Goal: Information Seeking & Learning: Compare options

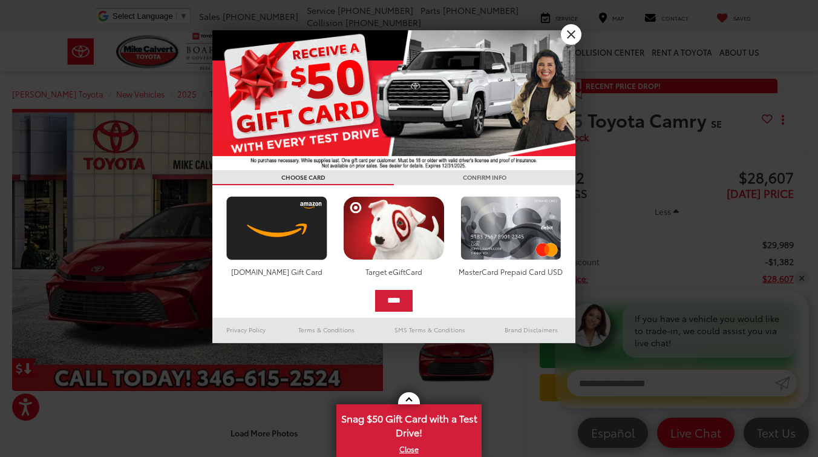
click at [574, 36] on link "X" at bounding box center [571, 34] width 21 height 21
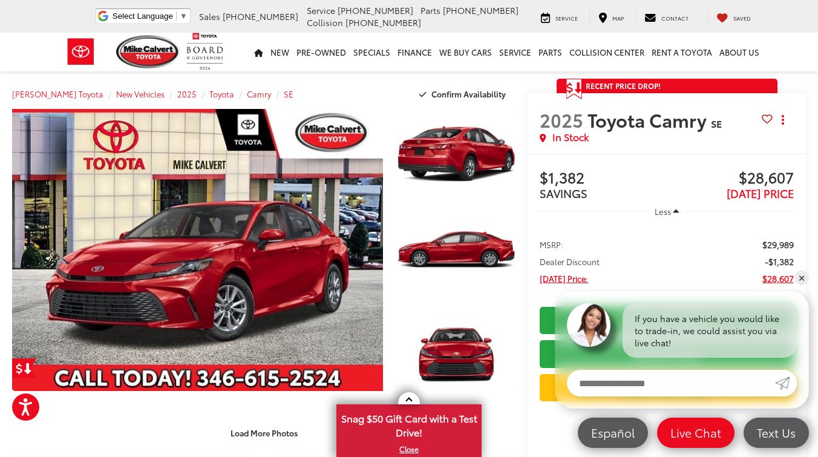
click at [247, 94] on span "Camry" at bounding box center [259, 93] width 24 height 11
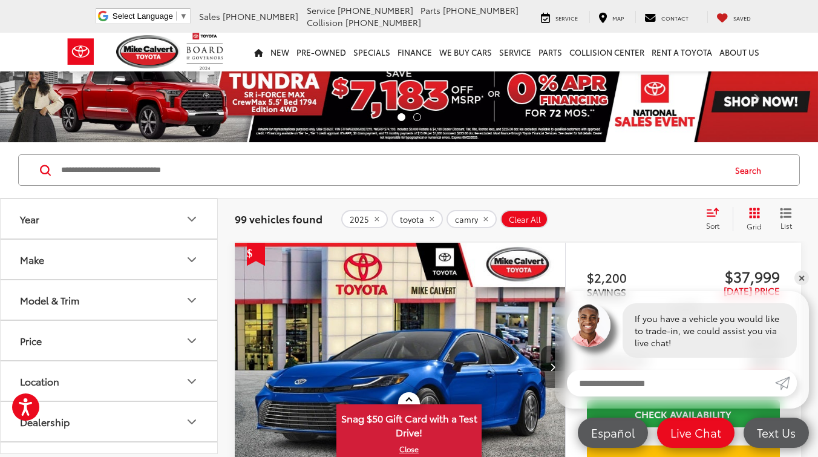
click at [147, 304] on button "Model & Trim" at bounding box center [110, 299] width 218 height 39
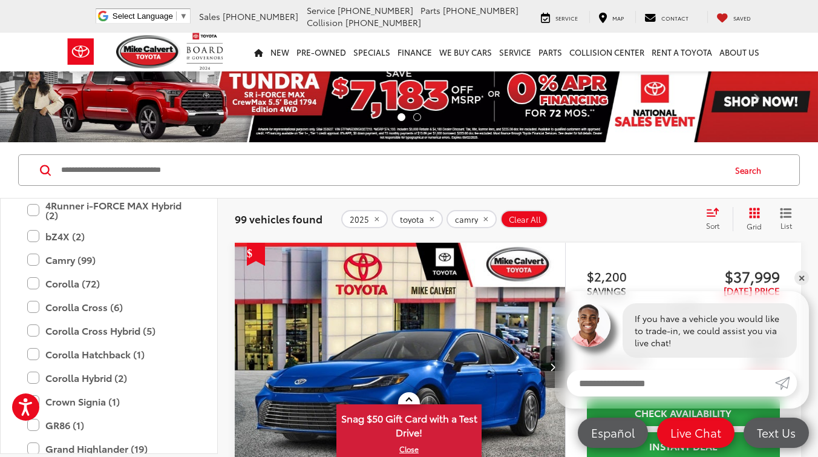
scroll to position [179, 0]
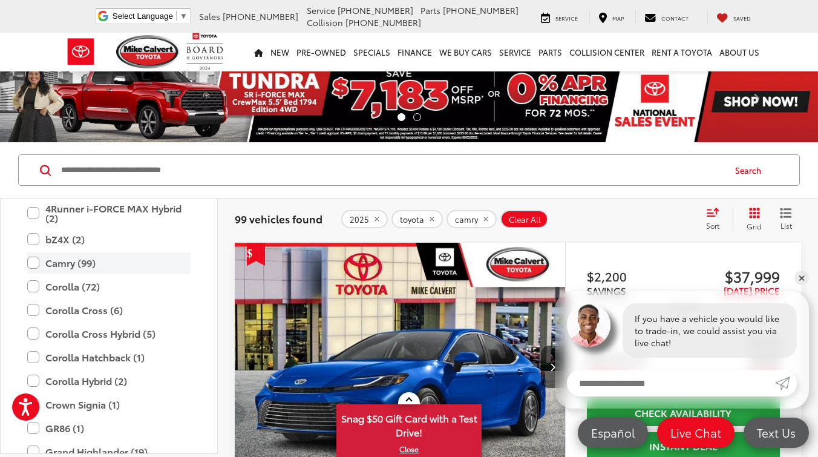
click at [36, 262] on label "Camry (99)" at bounding box center [108, 262] width 163 height 21
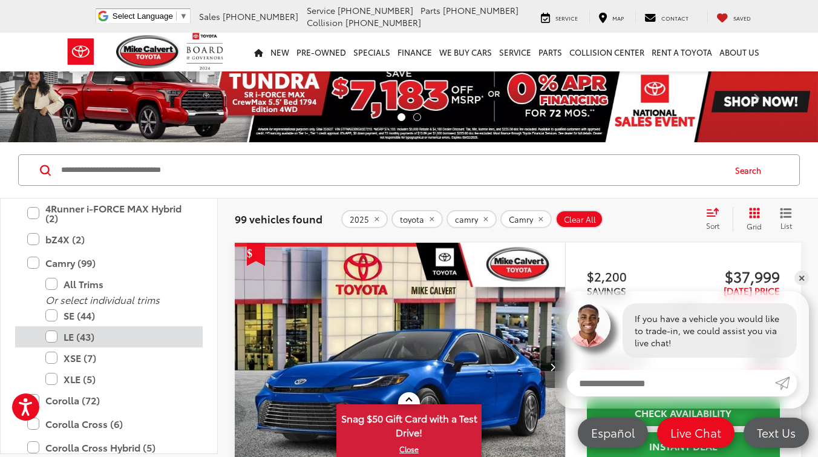
click at [53, 332] on label "LE (43)" at bounding box center [117, 336] width 145 height 21
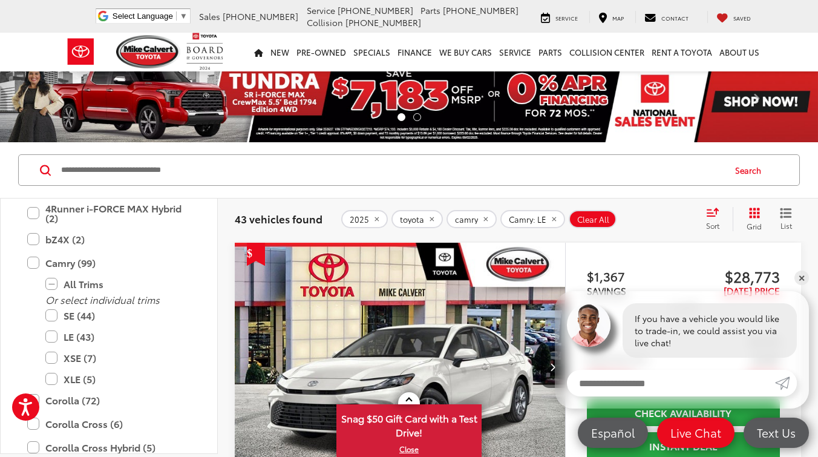
click at [808, 174] on div "Search" at bounding box center [409, 170] width 818 height 56
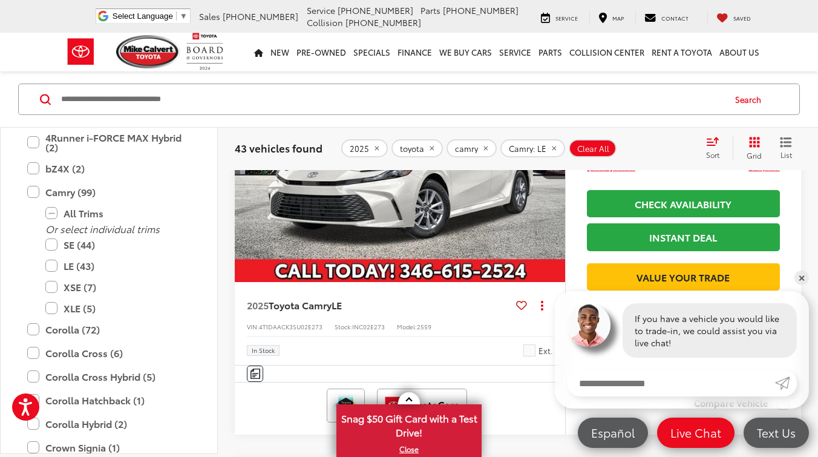
scroll to position [211, 0]
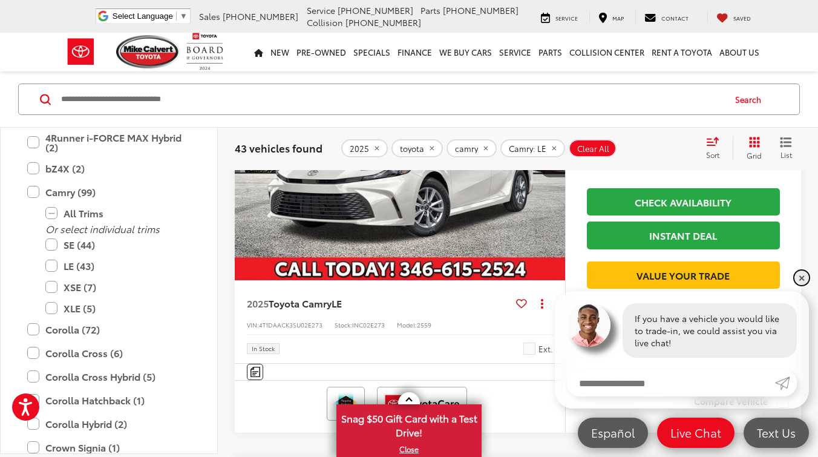
click at [801, 280] on link "✕" at bounding box center [802, 278] width 15 height 15
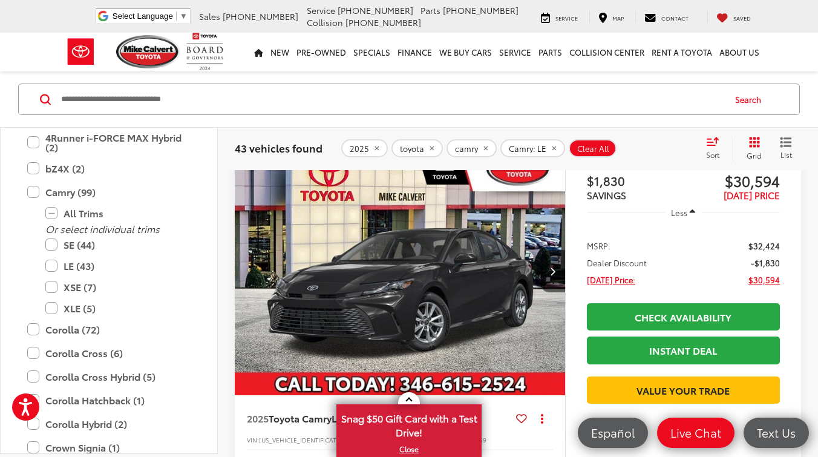
scroll to position [2225, 0]
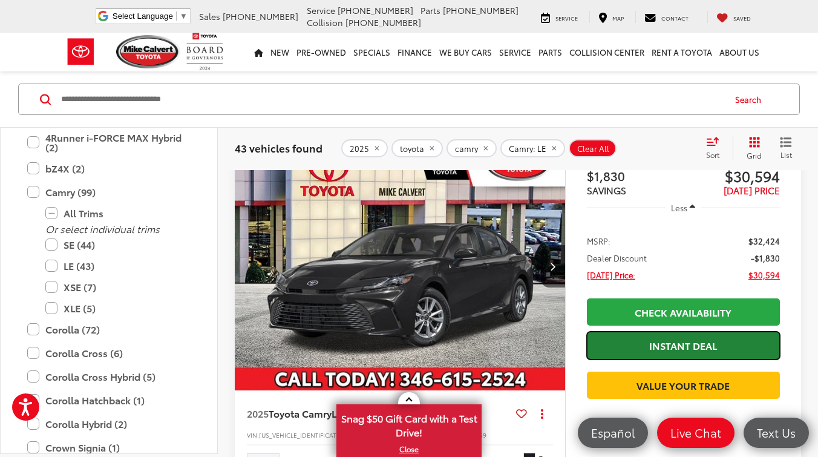
click at [752, 339] on link "Instant Deal" at bounding box center [683, 345] width 193 height 27
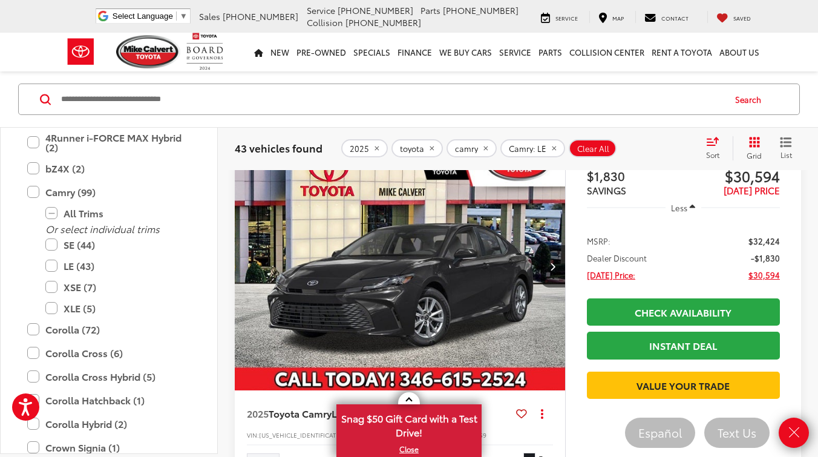
click at [418, 107] on input "Search by Make, Model, or Keyword" at bounding box center [392, 99] width 664 height 29
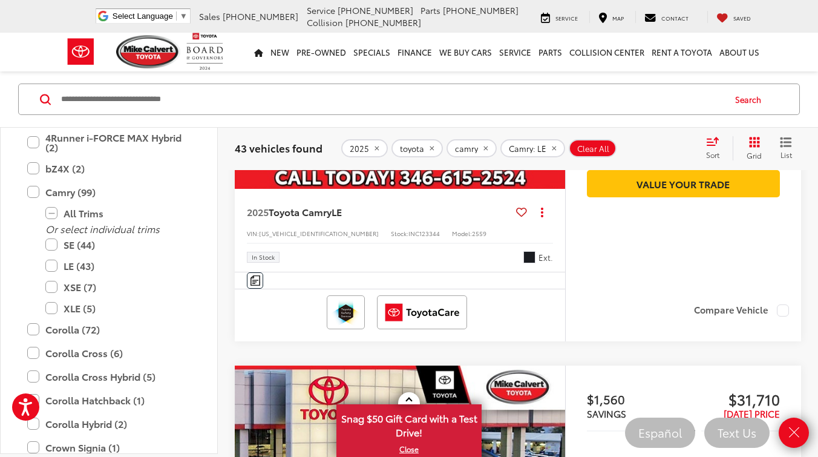
scroll to position [2466, 0]
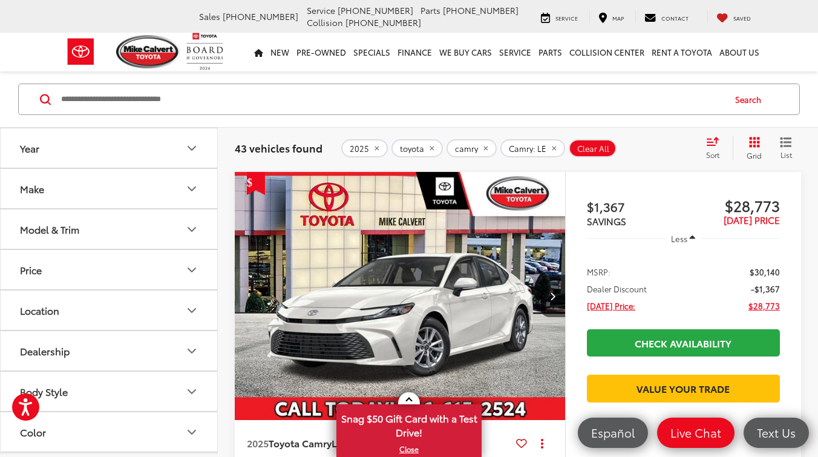
click at [108, 217] on button "Model & Trim" at bounding box center [110, 228] width 218 height 39
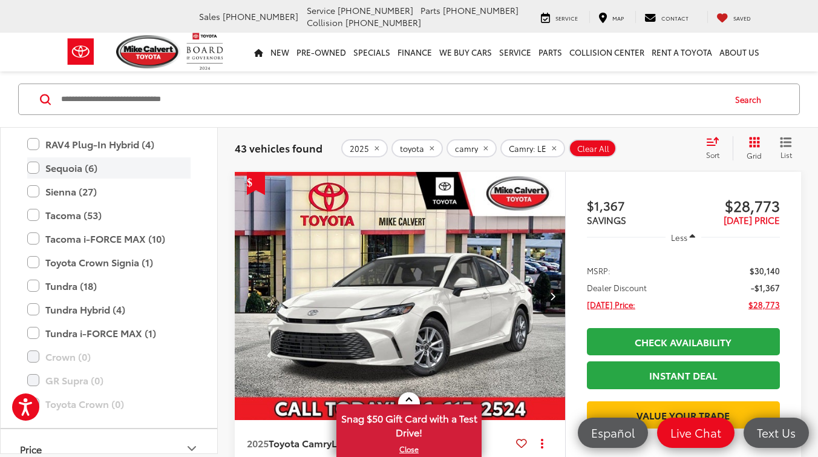
scroll to position [640, 0]
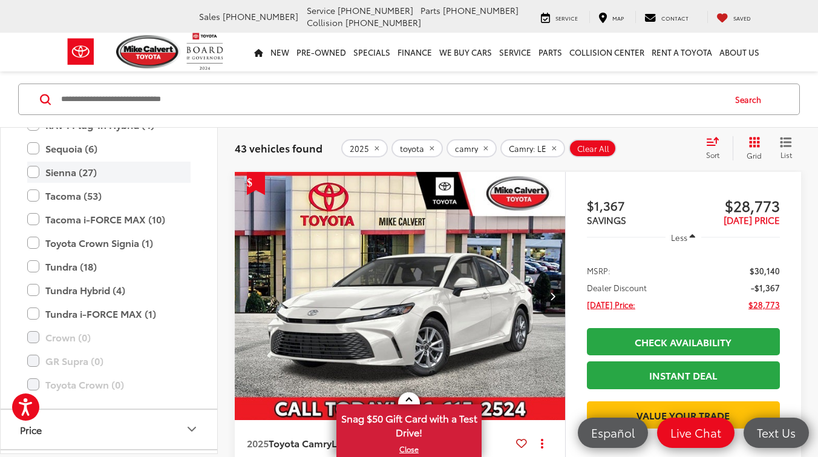
click at [33, 172] on label "Sienna (27)" at bounding box center [108, 172] width 163 height 21
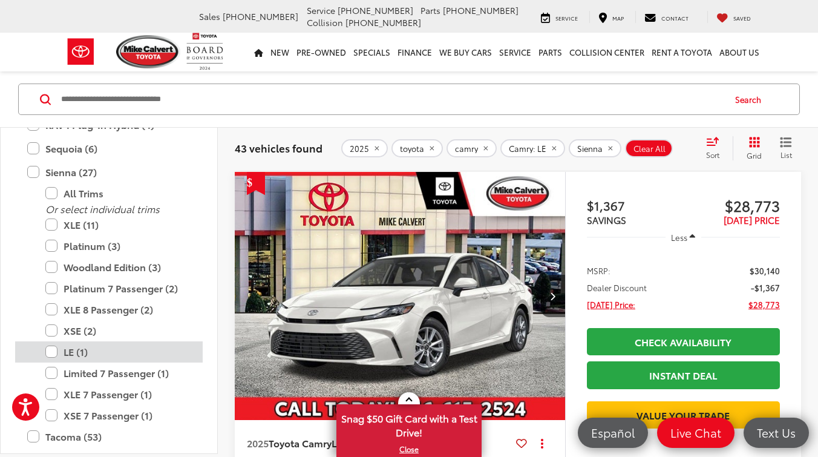
click at [55, 351] on label "LE (1)" at bounding box center [117, 351] width 145 height 21
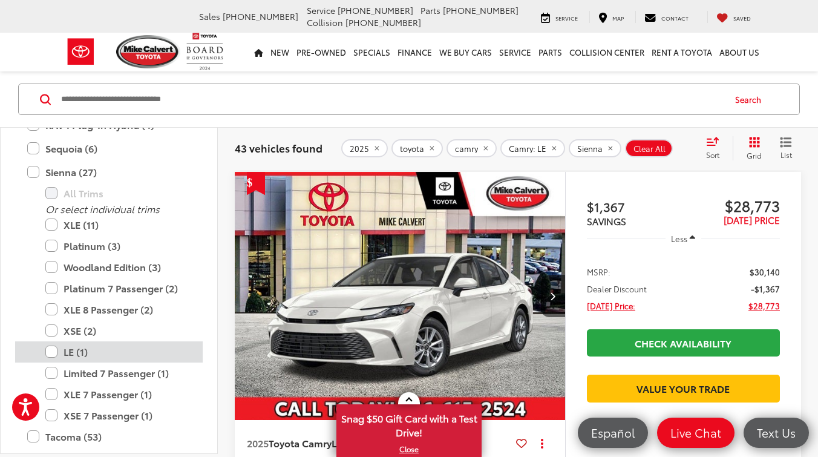
scroll to position [159, 0]
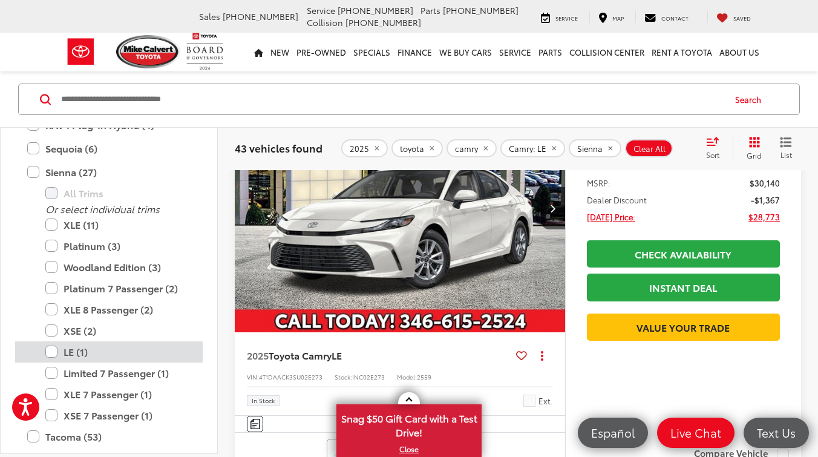
click at [53, 352] on label "LE (1)" at bounding box center [117, 351] width 145 height 21
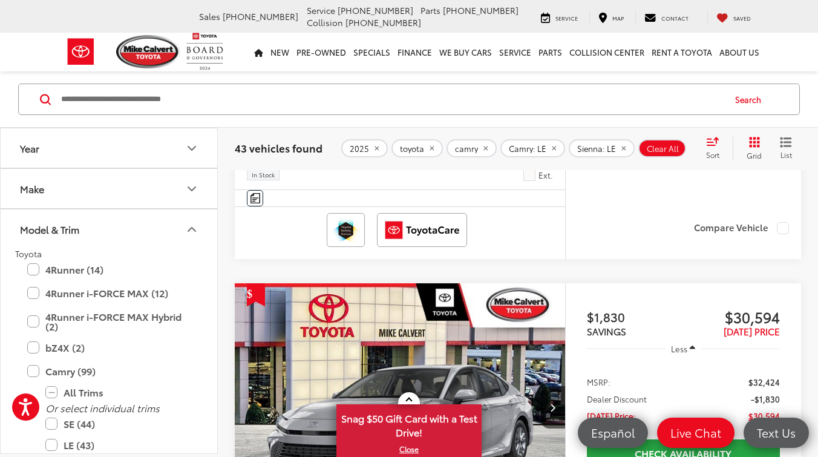
scroll to position [389, 0]
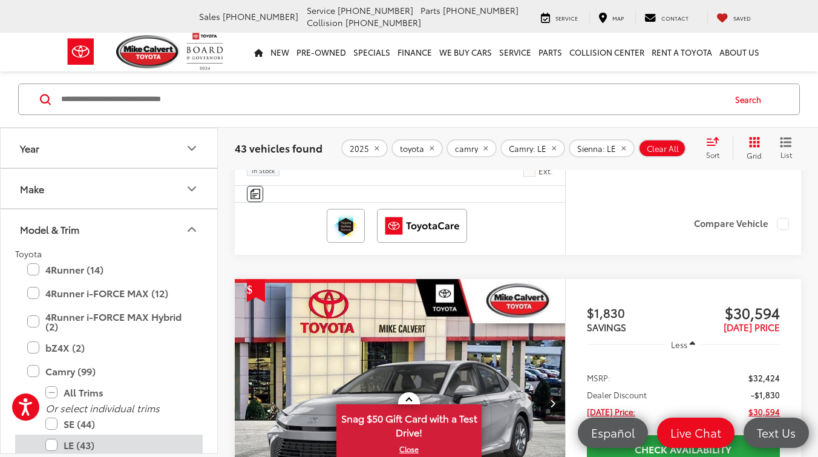
click at [57, 442] on label "LE (43)" at bounding box center [117, 445] width 145 height 21
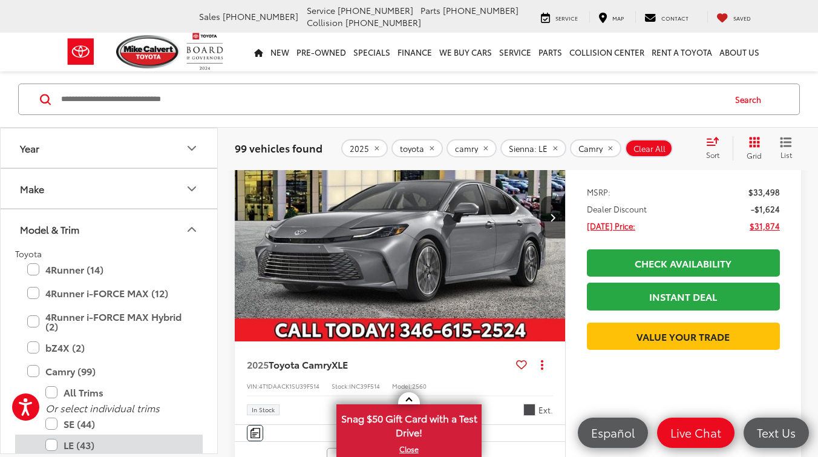
scroll to position [572, 0]
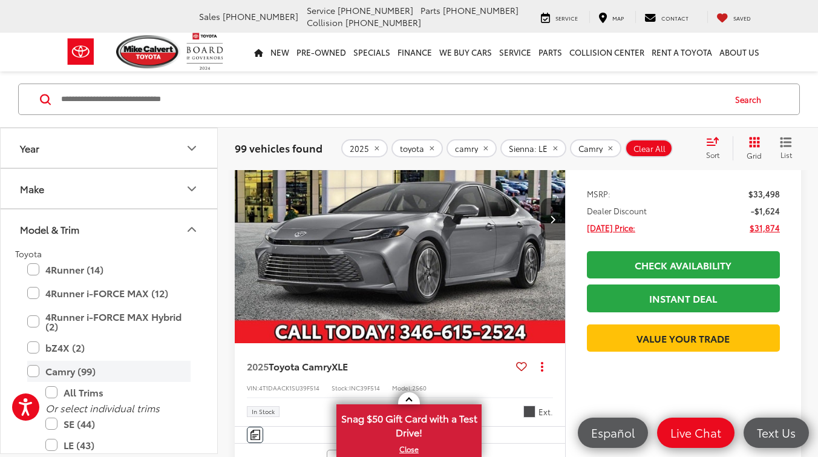
click at [38, 372] on label "Camry (99)" at bounding box center [108, 371] width 163 height 21
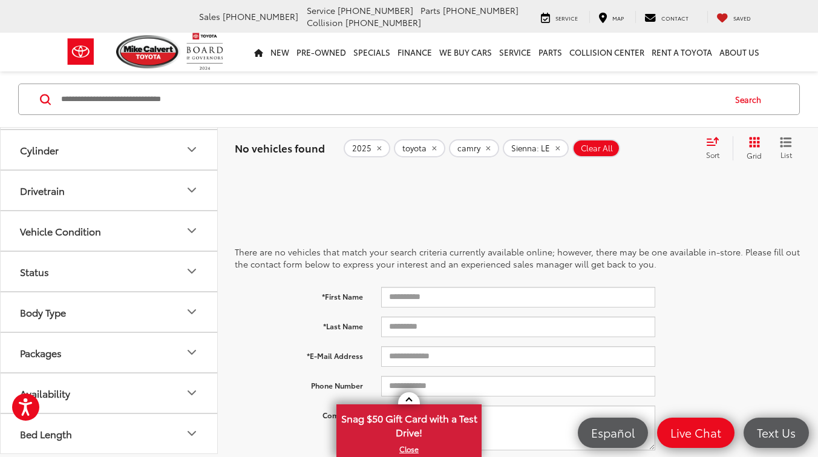
click at [814, 143] on div "No vehicles found 2025 toyota camry Sienna: LE Clear All + 0 test Sort Price: H…" at bounding box center [518, 148] width 600 height 44
drag, startPoint x: 809, startPoint y: 174, endPoint x: 806, endPoint y: 221, distance: 47.3
click at [806, 221] on div "There are no vehicles that match your search criteria currently available onlin…" at bounding box center [518, 362] width 600 height 402
click at [812, 234] on div "There are no vehicles that match your search criteria currently available onlin…" at bounding box center [518, 362] width 600 height 402
click at [252, 221] on div "There are no vehicles that match your search criteria currently available onlin…" at bounding box center [518, 367] width 566 height 317
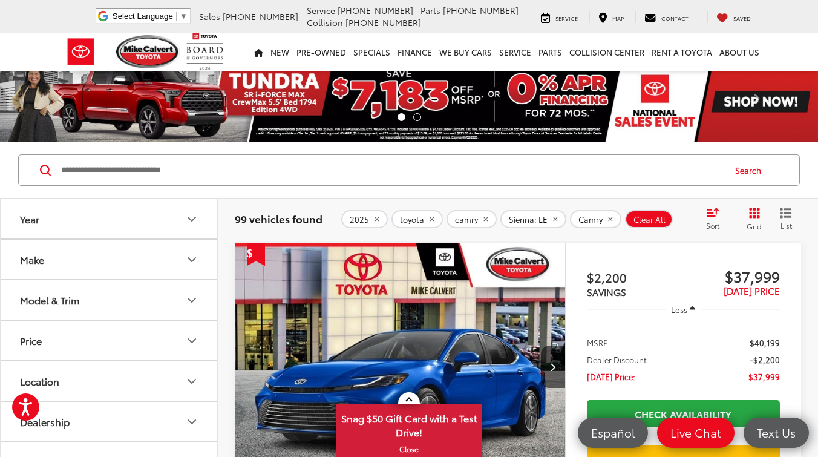
scroll to position [572, 0]
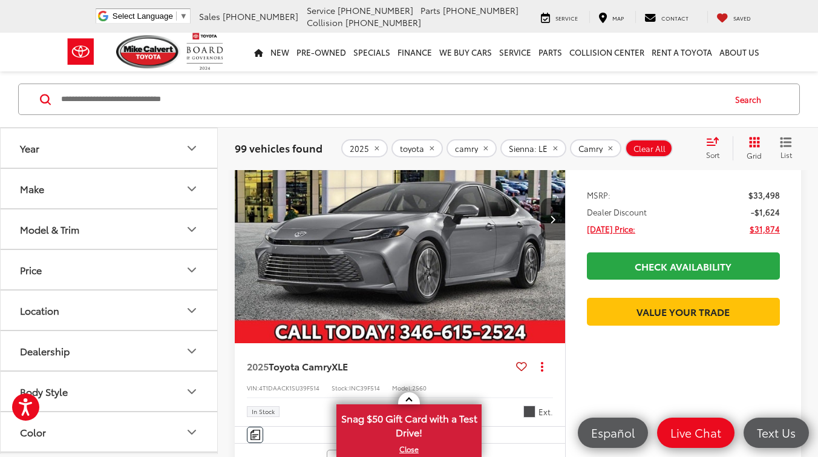
click at [107, 295] on button "Location" at bounding box center [110, 309] width 218 height 39
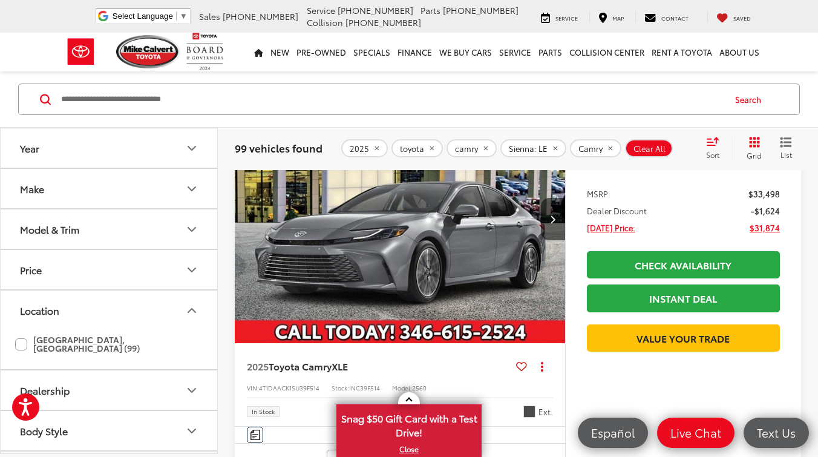
click at [104, 228] on button "Model & Trim" at bounding box center [110, 228] width 218 height 39
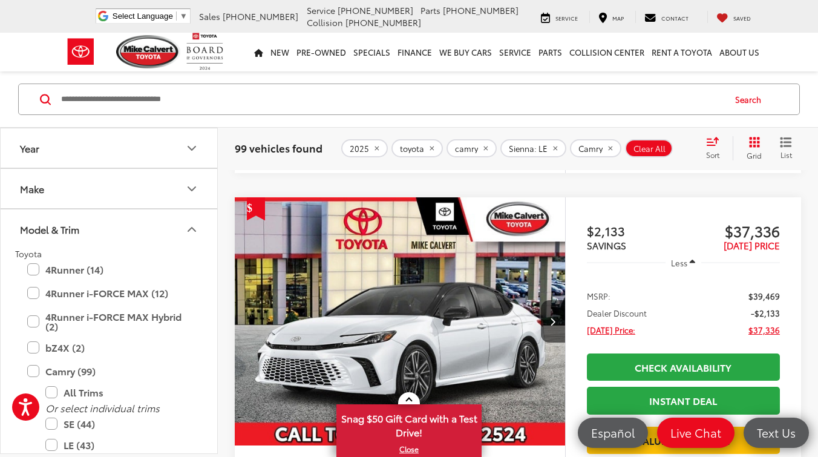
scroll to position [1290, 0]
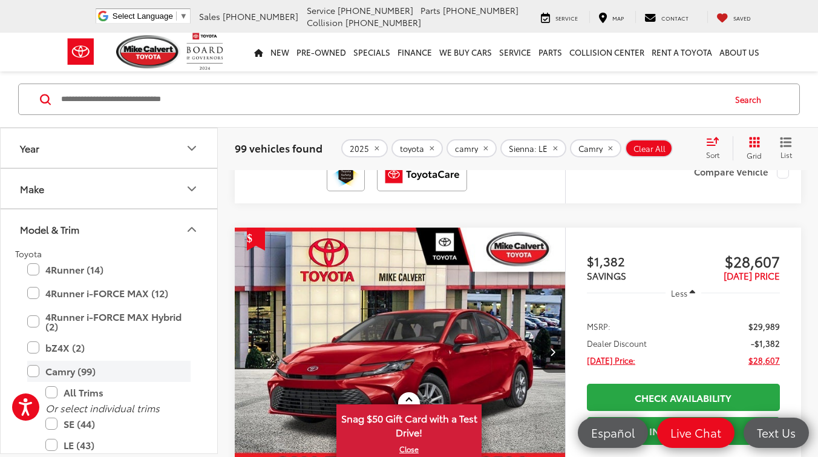
click at [34, 371] on label "Camry (99)" at bounding box center [108, 371] width 163 height 21
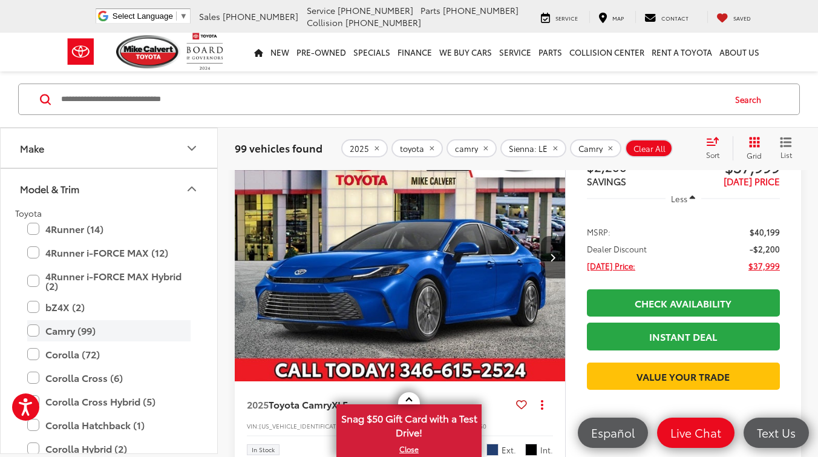
scroll to position [71, 0]
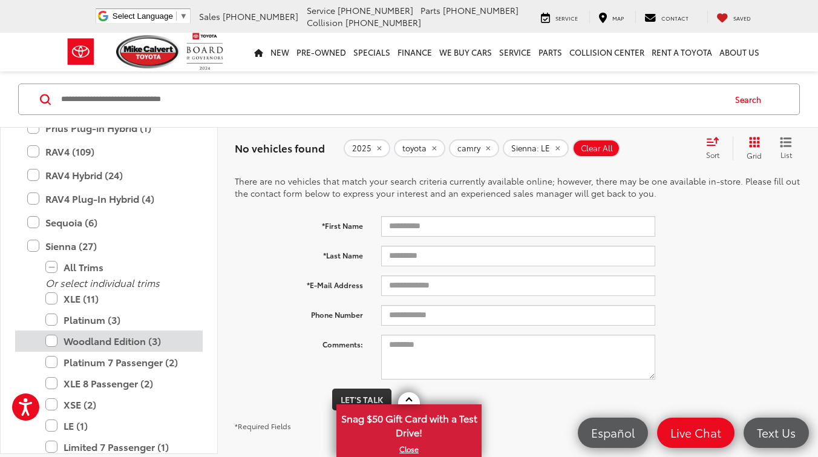
scroll to position [528, 0]
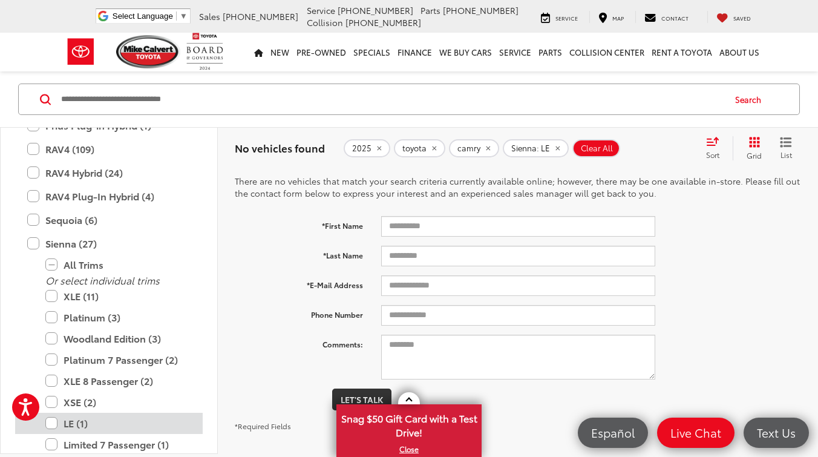
click at [56, 421] on label "LE (1)" at bounding box center [117, 423] width 145 height 21
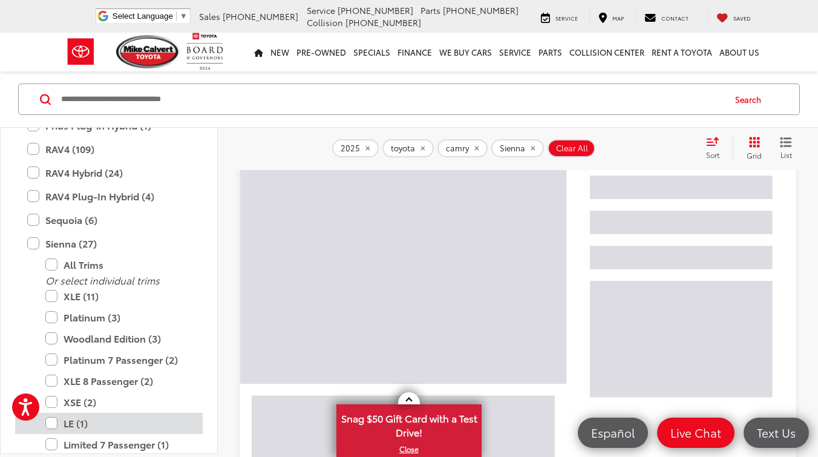
click at [56, 421] on label "LE (1)" at bounding box center [117, 423] width 145 height 21
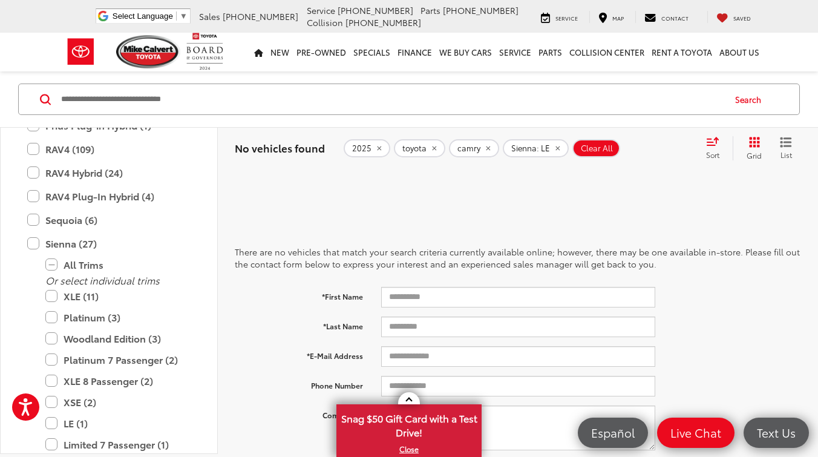
click at [488, 148] on icon "remove camry" at bounding box center [488, 148] width 4 height 4
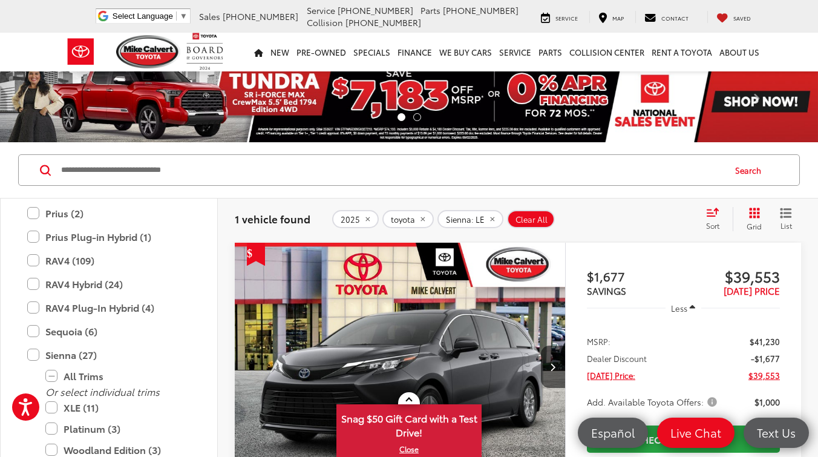
click at [663, 231] on div "1 vehicle found 2025 toyota Sienna: LE Clear All + 0 test Sort Price: High to L…" at bounding box center [518, 219] width 566 height 24
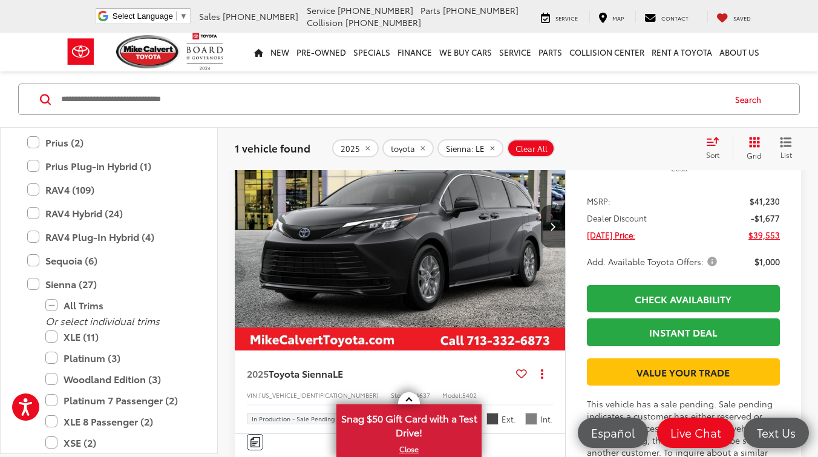
scroll to position [145, 0]
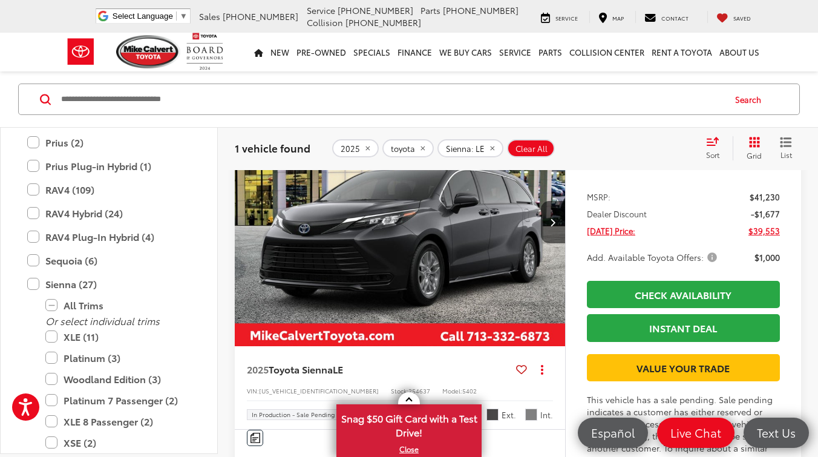
click at [448, 272] on img "2025 Toyota Sienna LE 0" at bounding box center [400, 222] width 332 height 249
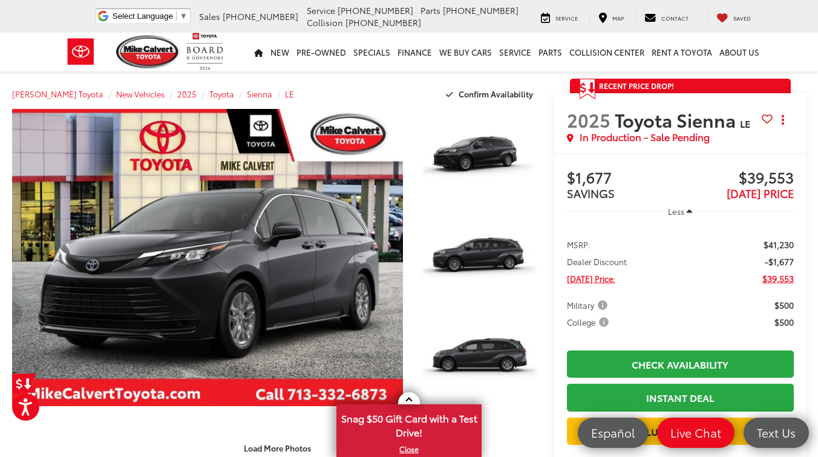
click at [623, 11] on div "Map" at bounding box center [611, 17] width 44 height 12
